Goal: Transaction & Acquisition: Purchase product/service

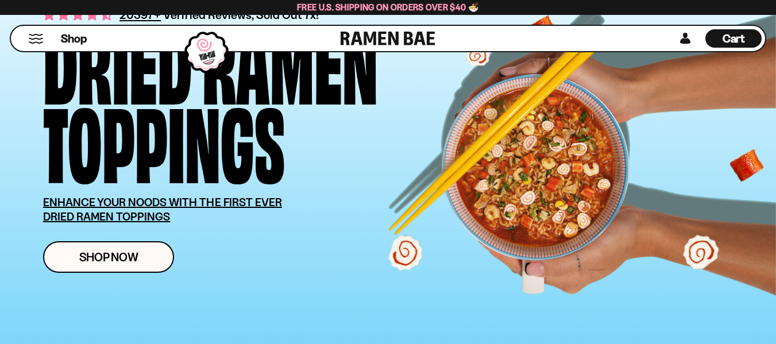
scroll to position [115, 0]
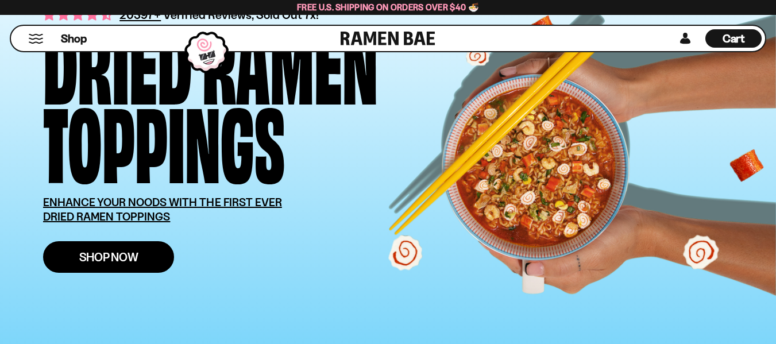
click at [148, 257] on link "Shop Now" at bounding box center [108, 257] width 131 height 32
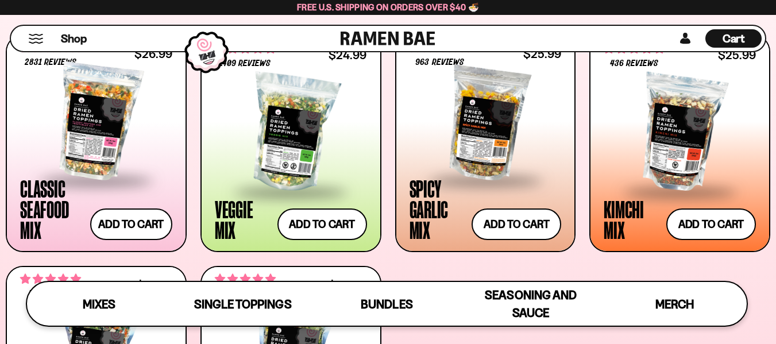
scroll to position [460, 0]
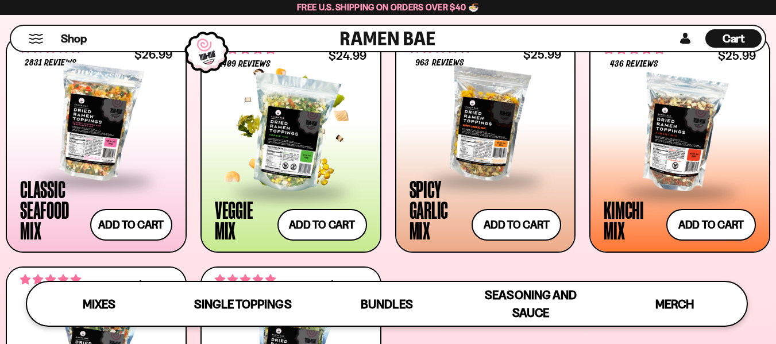
click at [329, 168] on div at bounding box center [291, 133] width 152 height 115
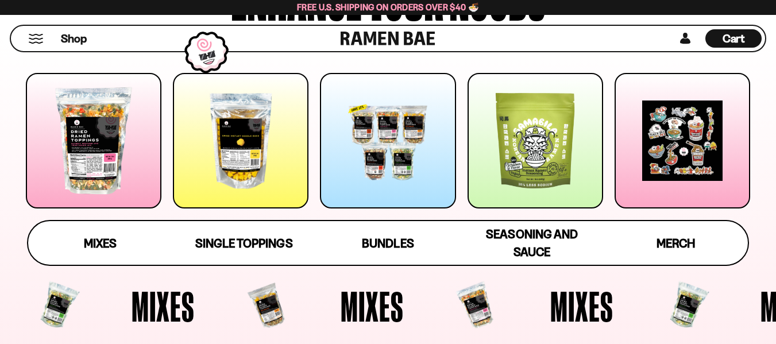
scroll to position [158, 0]
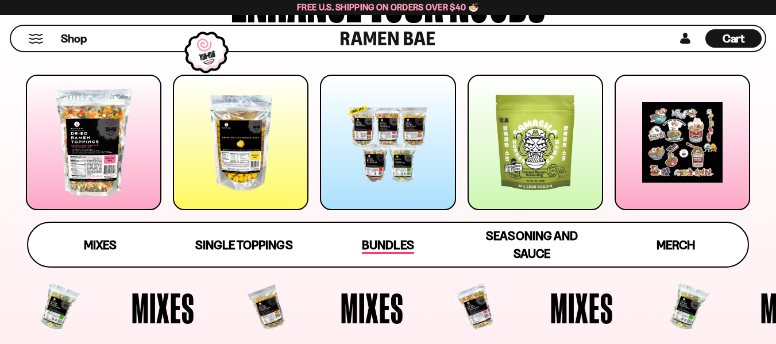
click at [390, 243] on span "Bundles" at bounding box center [388, 246] width 52 height 16
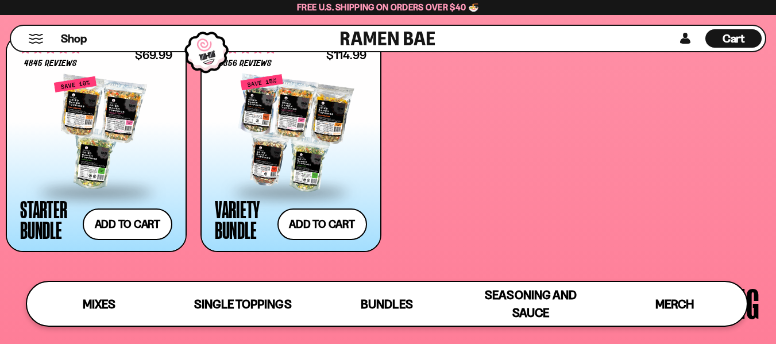
scroll to position [2222, 0]
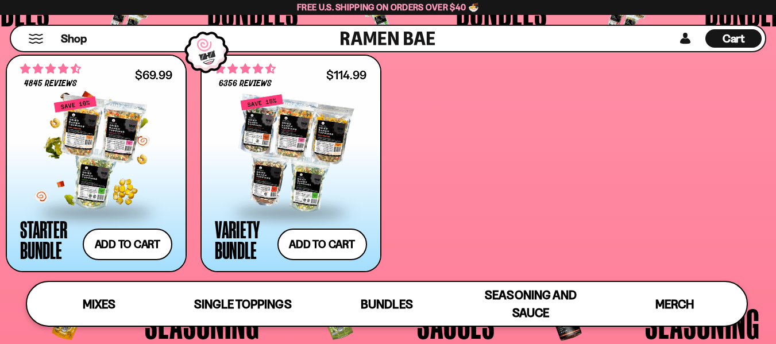
click at [146, 176] on div at bounding box center [96, 153] width 152 height 115
